Goal: Task Accomplishment & Management: Use online tool/utility

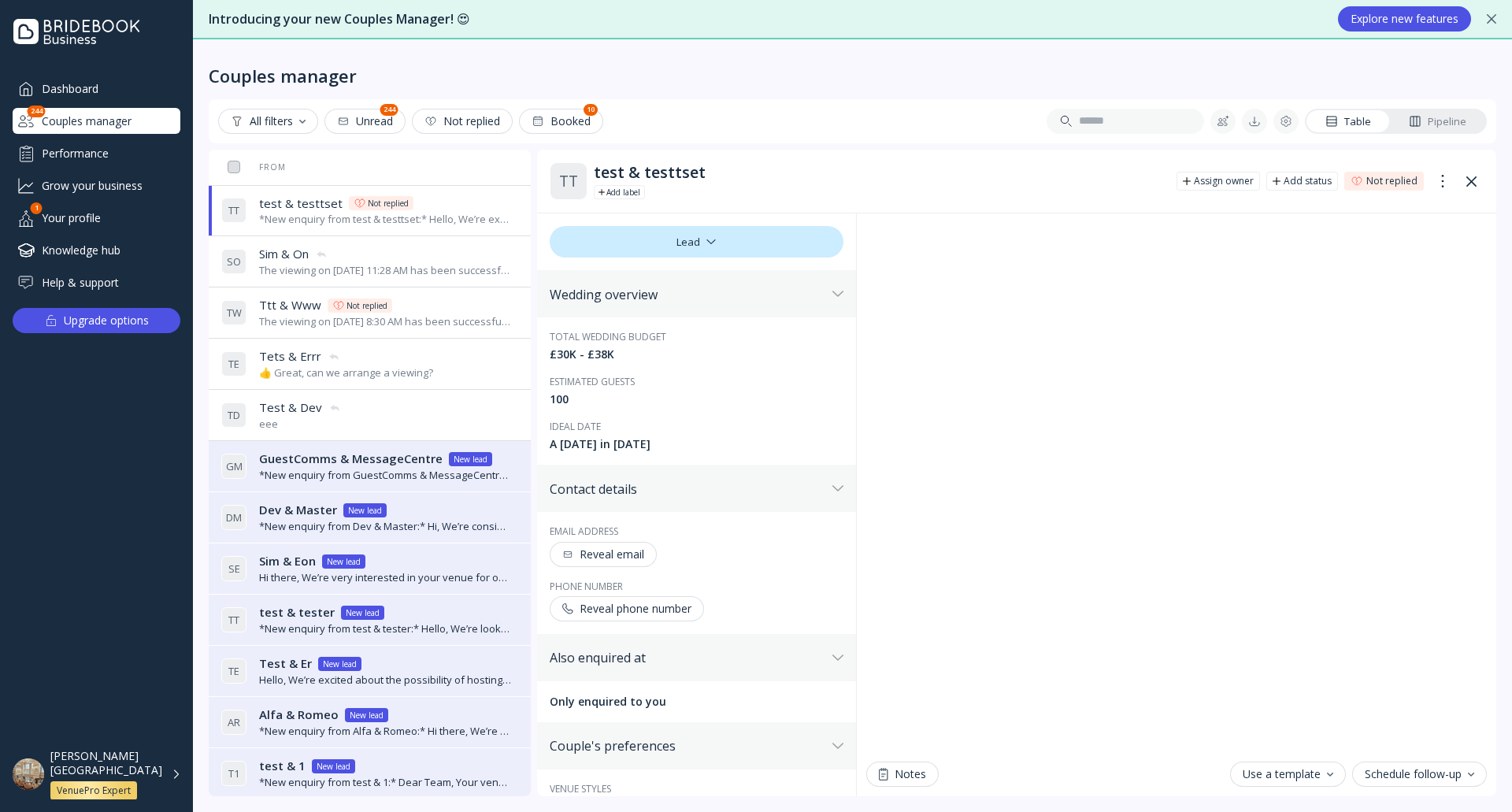
click at [112, 225] on div "Your profile" at bounding box center [96, 217] width 168 height 26
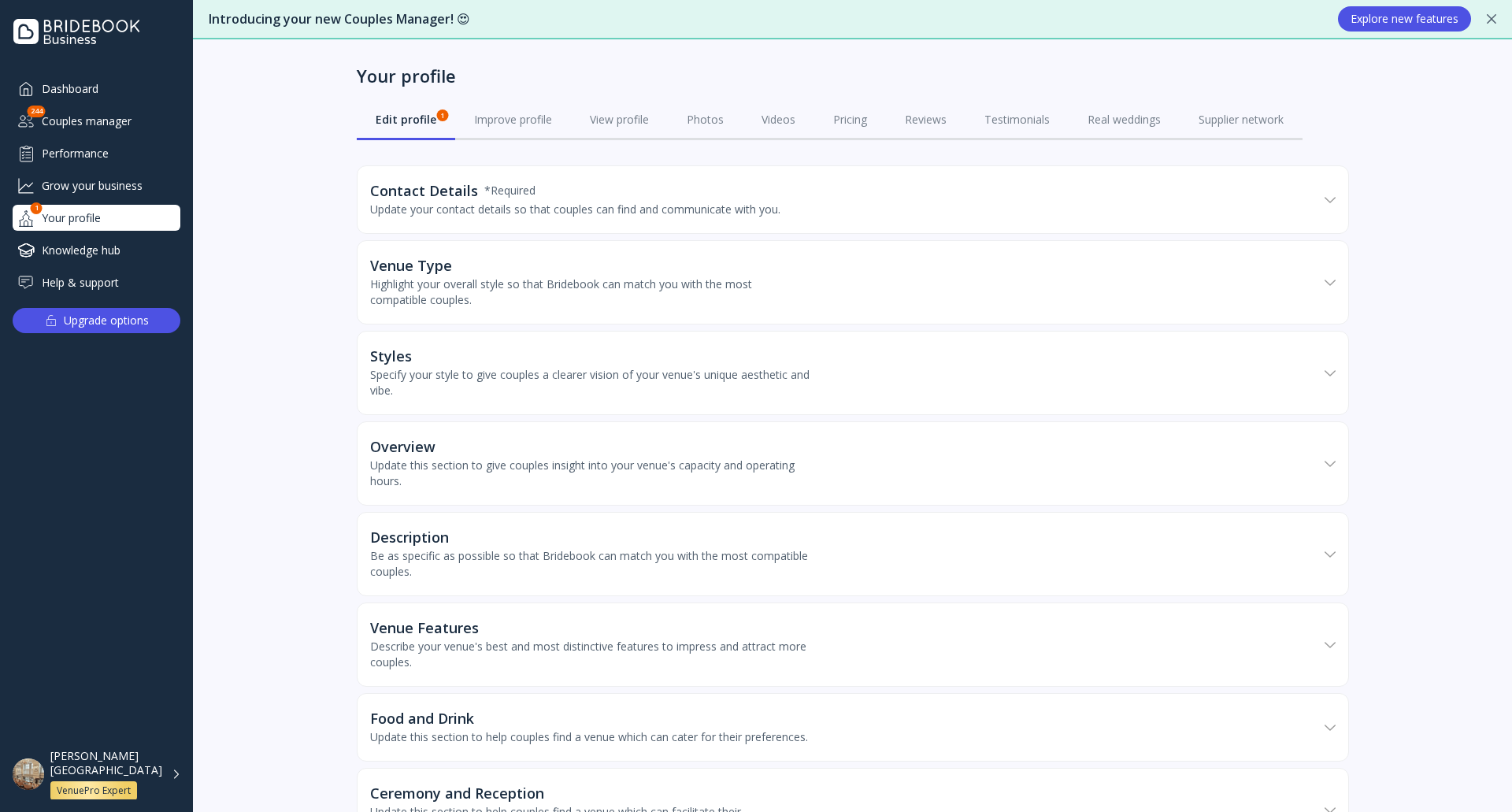
click at [102, 163] on div "Performance" at bounding box center [96, 153] width 168 height 26
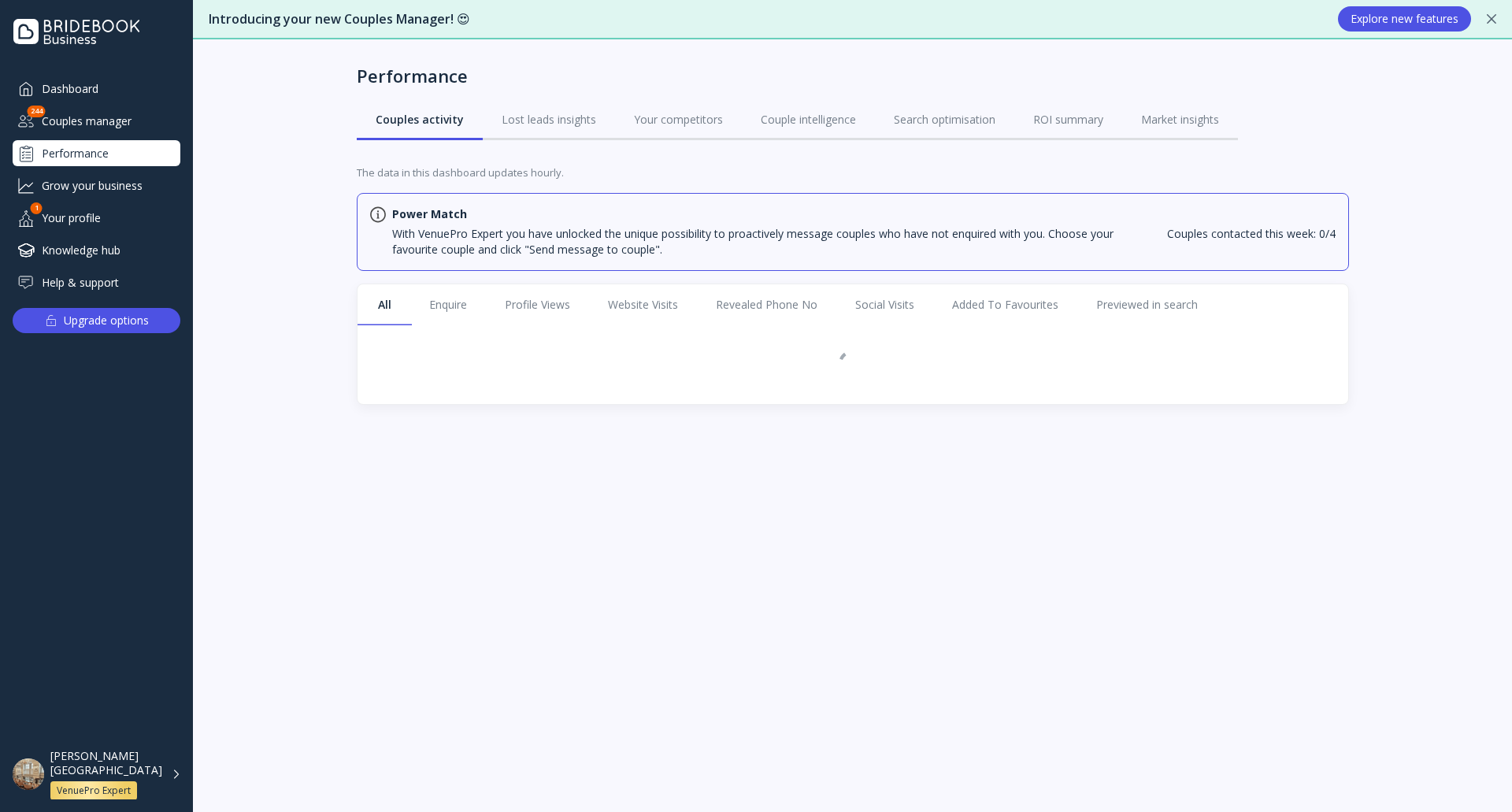
click at [90, 187] on div "Grow your business" at bounding box center [96, 185] width 168 height 26
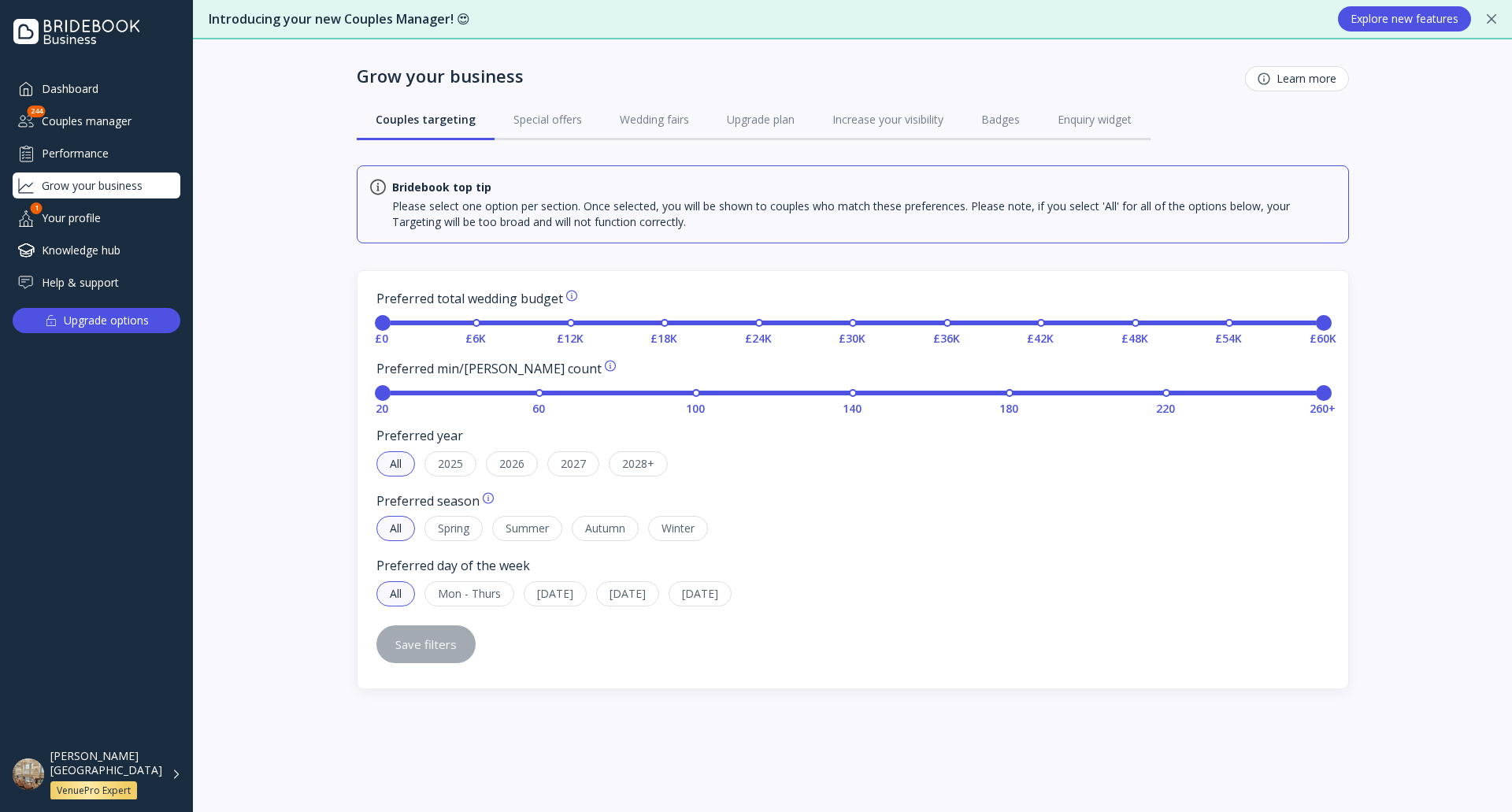
click at [1095, 147] on div "Grow your business Learn more Couples targeting Special offers Wedding fairs Up…" at bounding box center [853, 102] width 992 height 126
click at [1099, 134] on link "Enquiry widget" at bounding box center [1094, 119] width 112 height 41
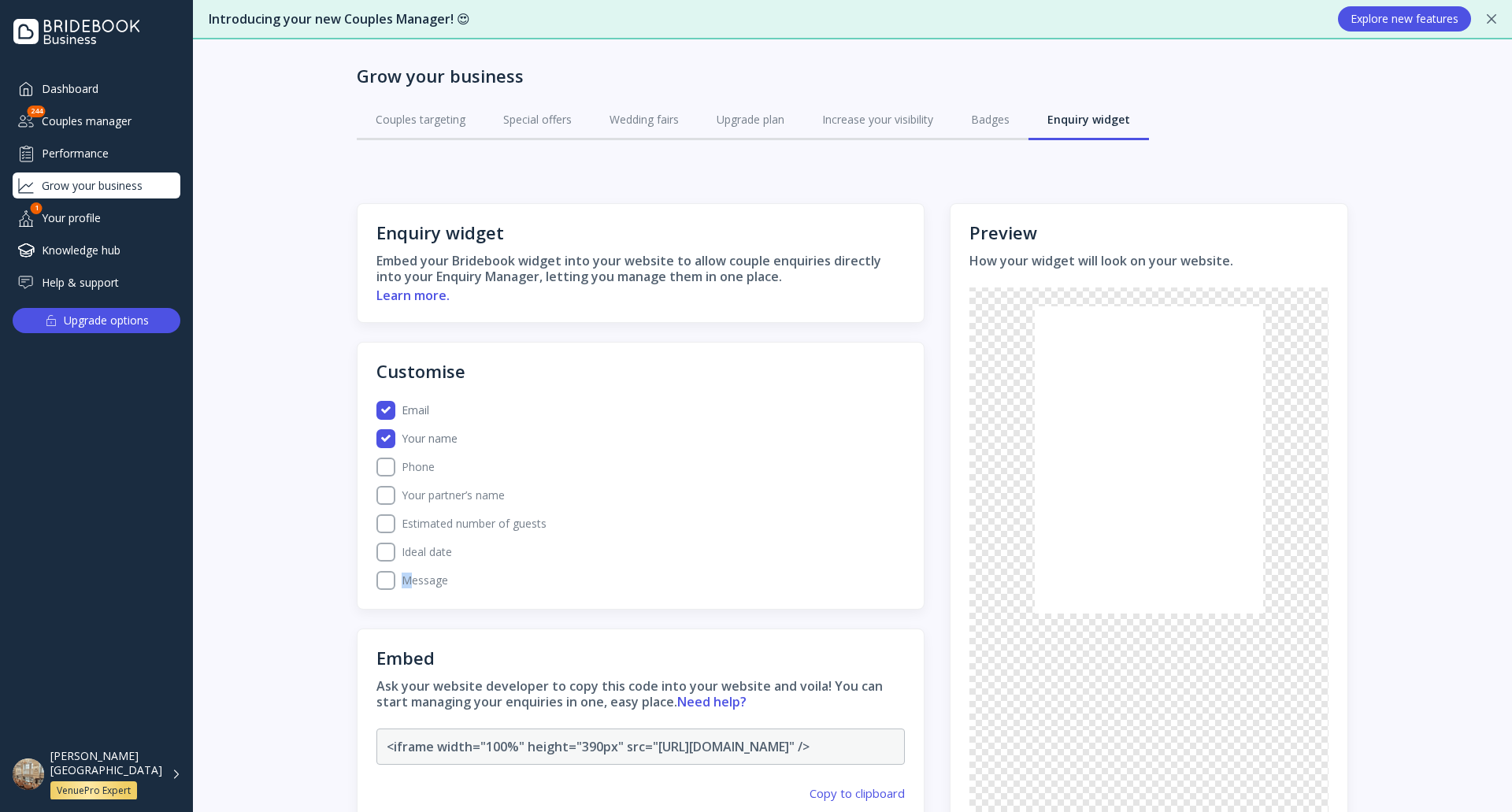
click at [401, 585] on label "Message" at bounding box center [650, 580] width 511 height 19
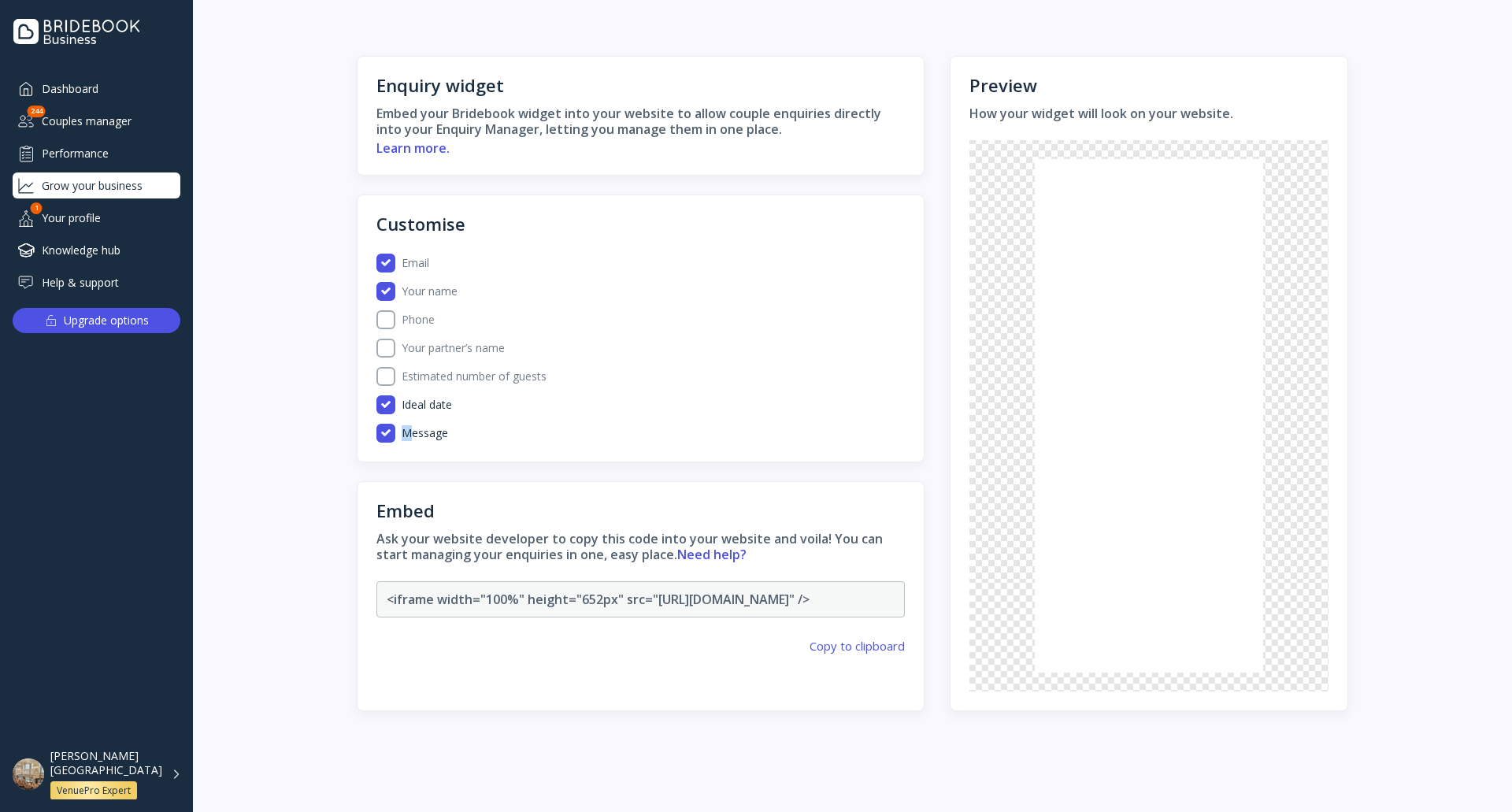
scroll to position [152, 0]
drag, startPoint x: 454, startPoint y: 629, endPoint x: 649, endPoint y: 590, distance: 198.9
click at [649, 590] on code "<iframe width="100%" height="652px" src="[URL][DOMAIN_NAME]" />" at bounding box center [641, 599] width 529 height 37
copy code "[URL][DOMAIN_NAME]"
click at [121, 113] on div "Couples manager" at bounding box center [96, 121] width 168 height 26
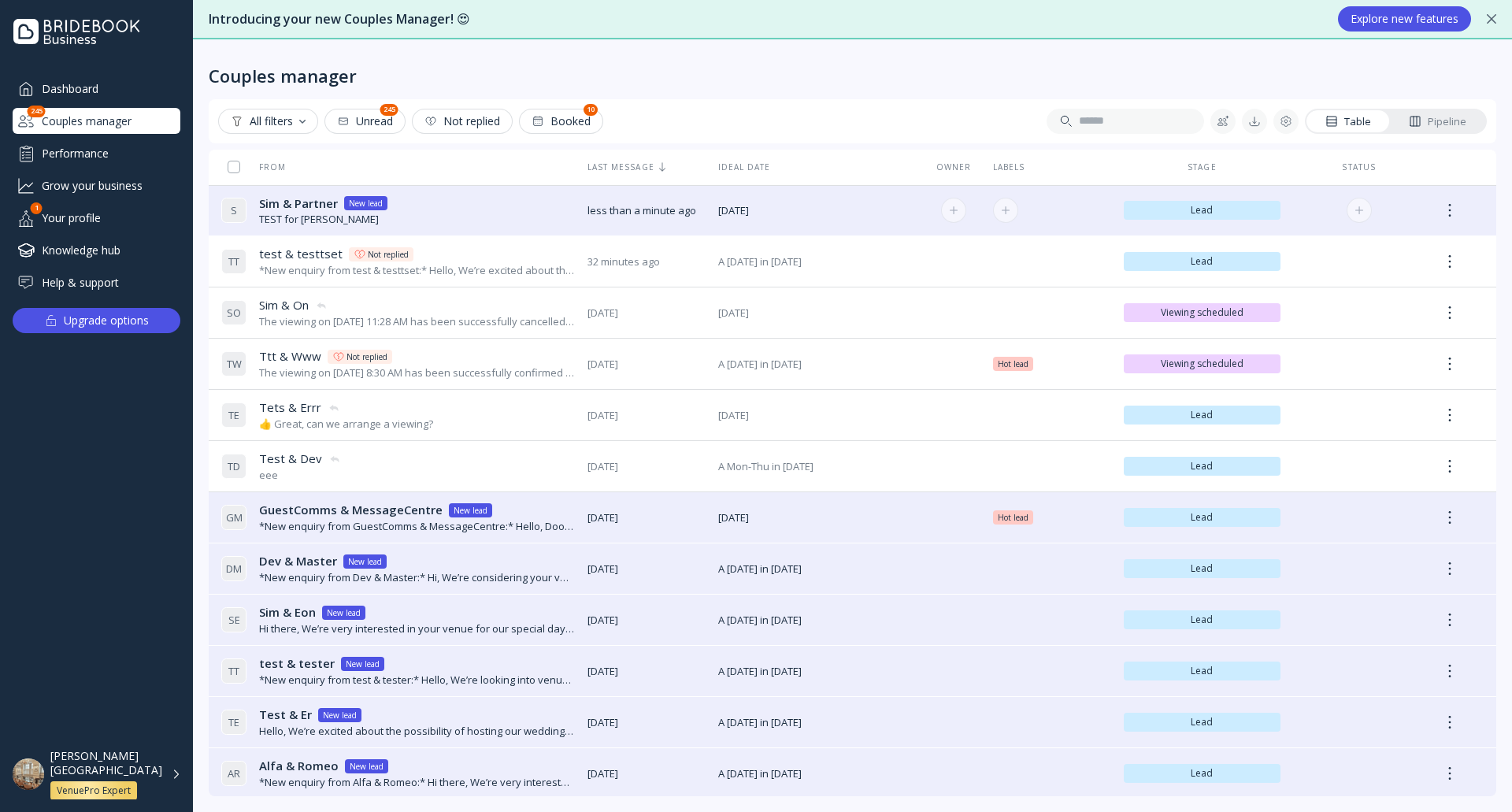
click at [451, 224] on div "S Sim & Partner Sim & Partner New [MEDICAL_DATA] for [PERSON_NAME]" at bounding box center [398, 211] width 354 height 44
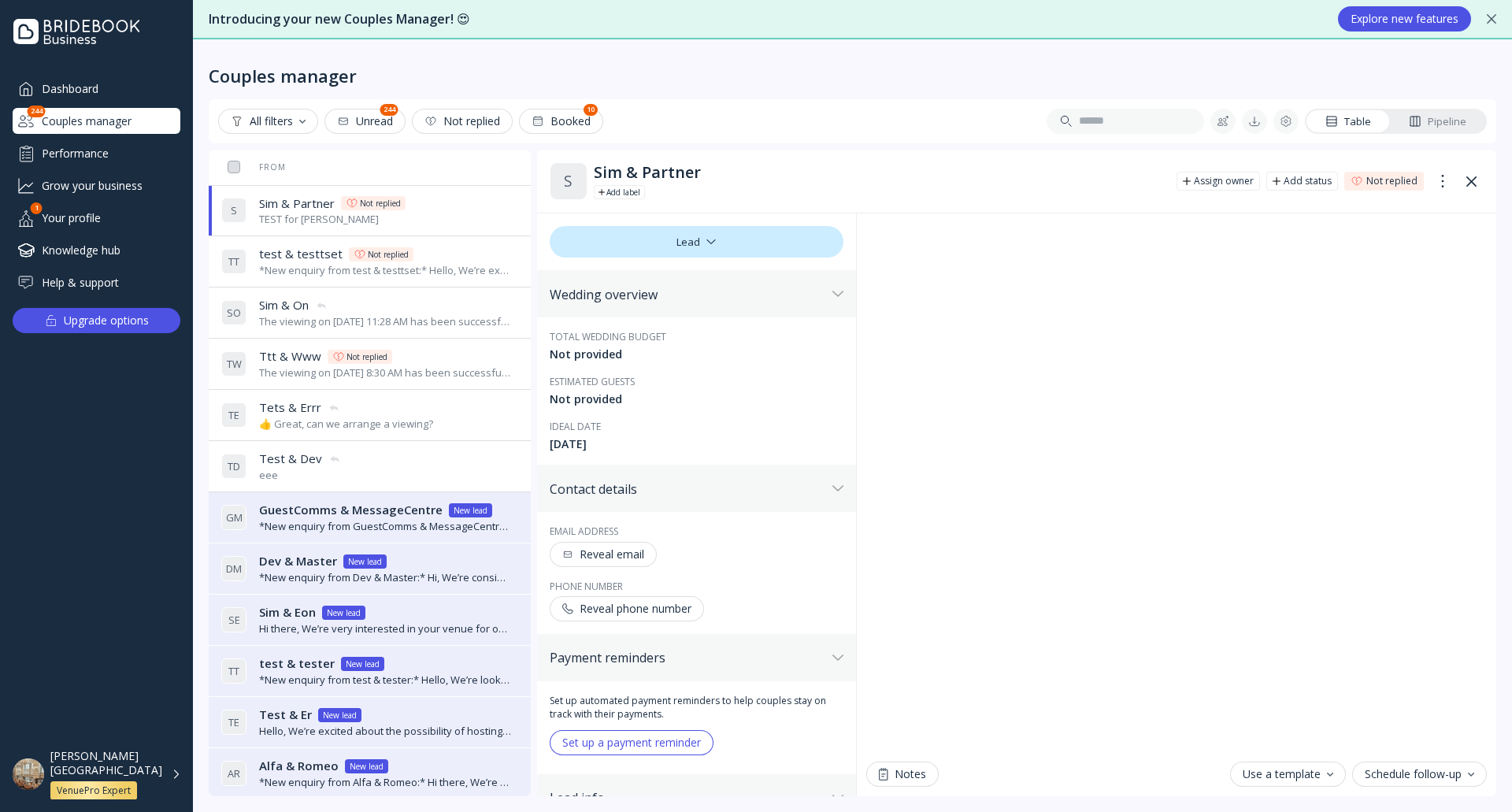
click at [472, 242] on div "T T test & testtset test & testtset Not replied *New enquiry from test & testts…" at bounding box center [366, 262] width 291 height 44
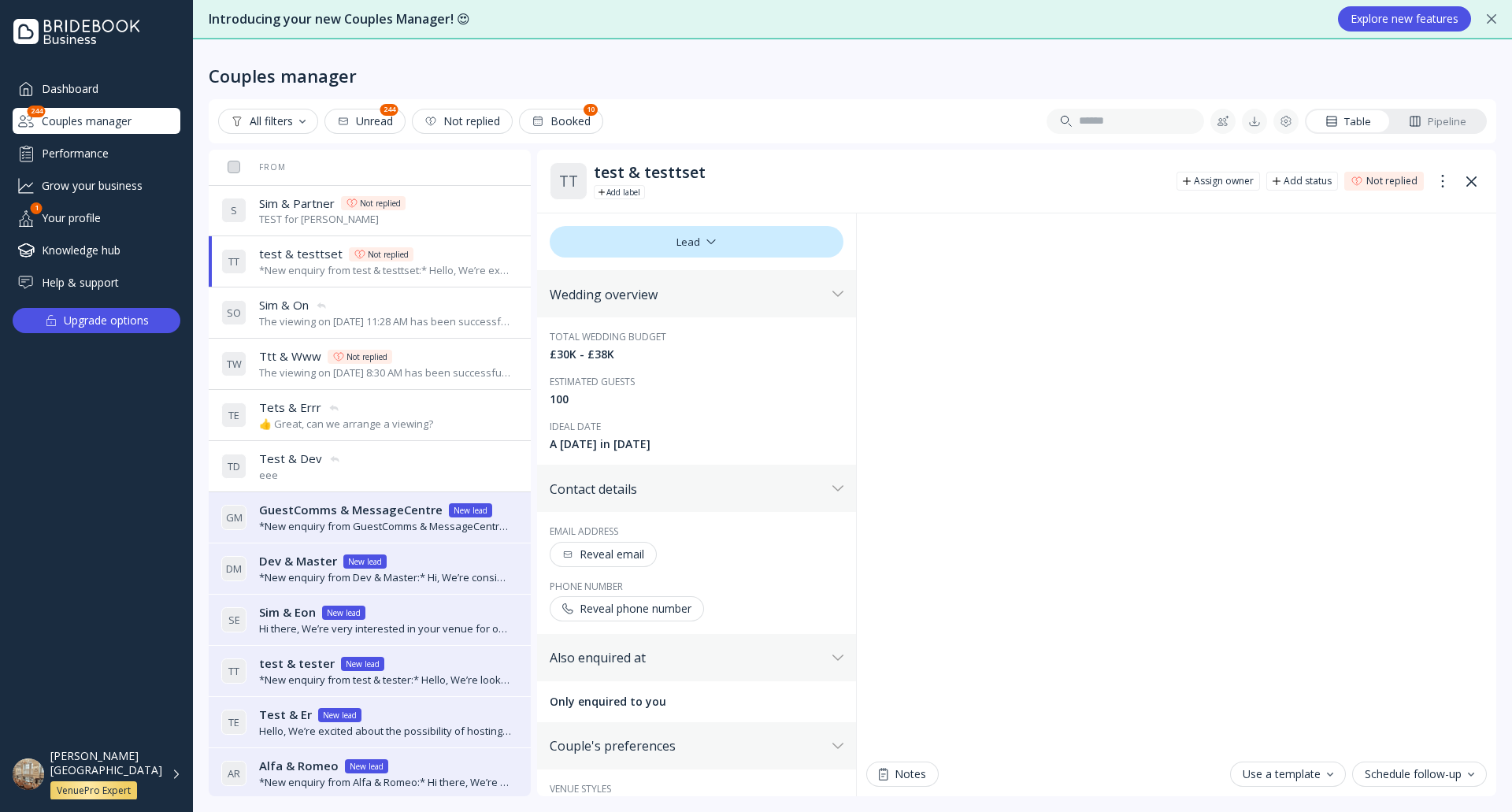
click at [461, 209] on div "S Sim & Partner Sim & Partner Not replied TEST for [PERSON_NAME]" at bounding box center [366, 211] width 291 height 44
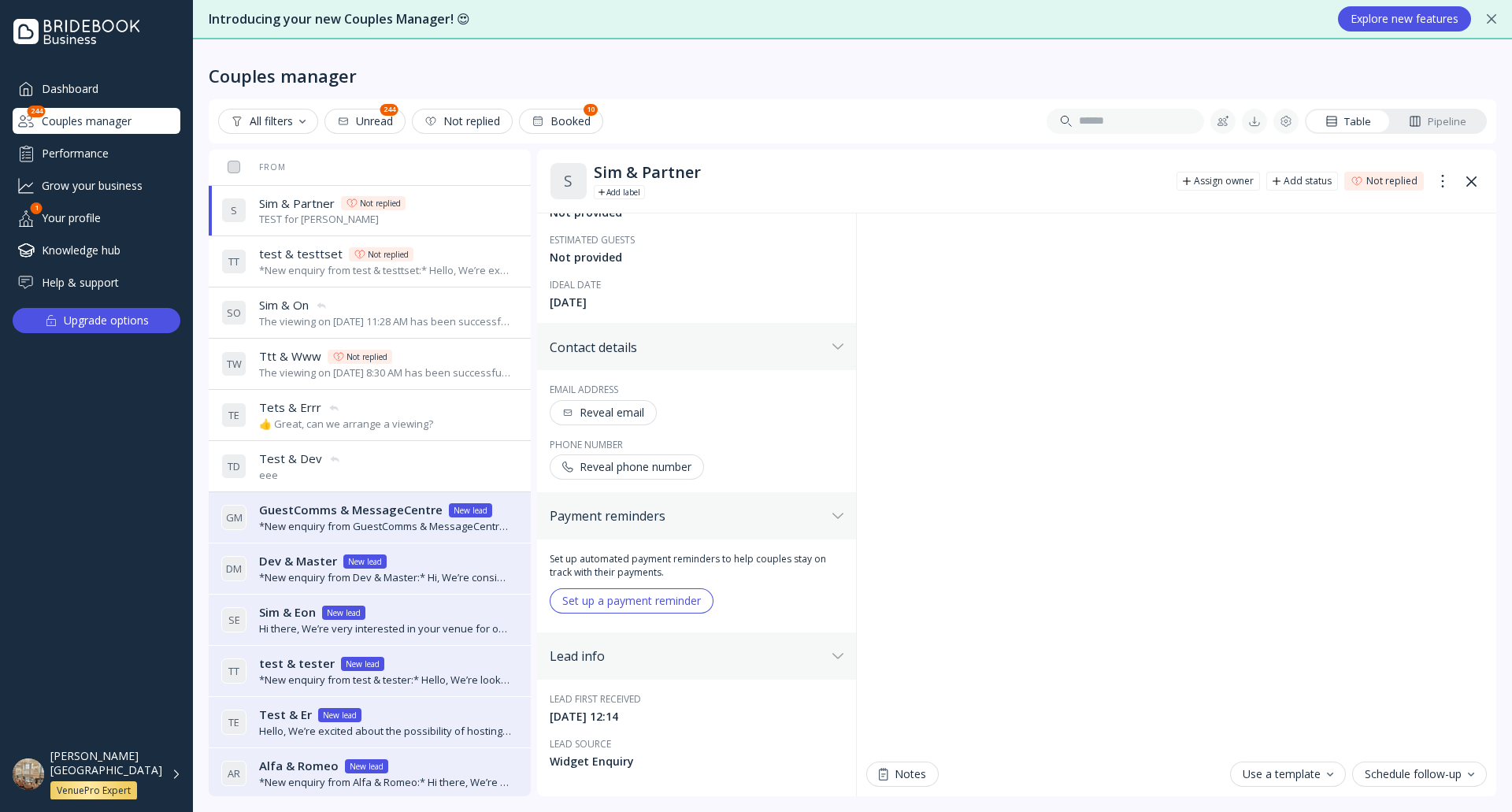
scroll to position [143, 0]
click at [459, 220] on div "S Sim & Partner Sim & Partner Not replied TEST for [PERSON_NAME]" at bounding box center [366, 211] width 291 height 44
